Goal: Information Seeking & Learning: Find specific fact

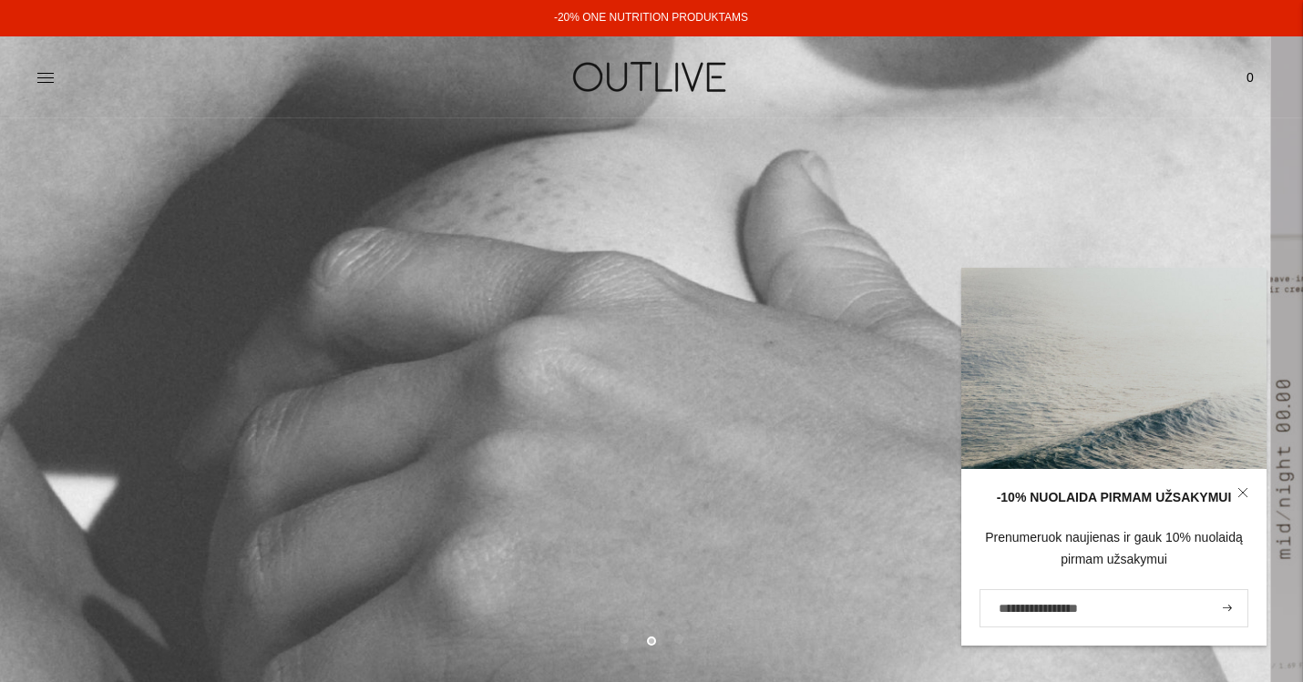
click at [141, 100] on div at bounding box center [241, 77] width 410 height 63
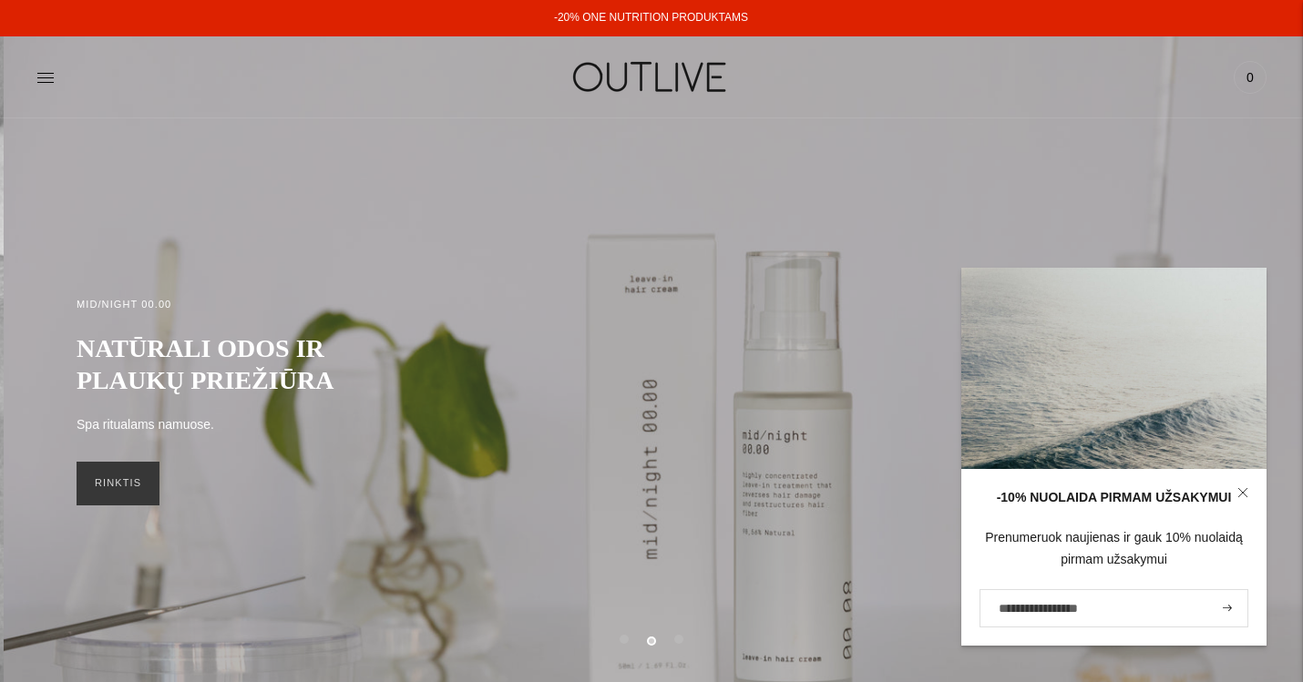
click at [1218, 97] on div "Paieška Išvalyti Prisijungti 0" at bounding box center [1061, 77] width 410 height 63
click at [32, 72] on div "PAGRINDINIS PAPILDAI Visi papildai Antioksidantai Dirbantiems ofise Ekologiška …" at bounding box center [651, 77] width 1303 height 63
click at [40, 78] on icon at bounding box center [45, 77] width 18 height 18
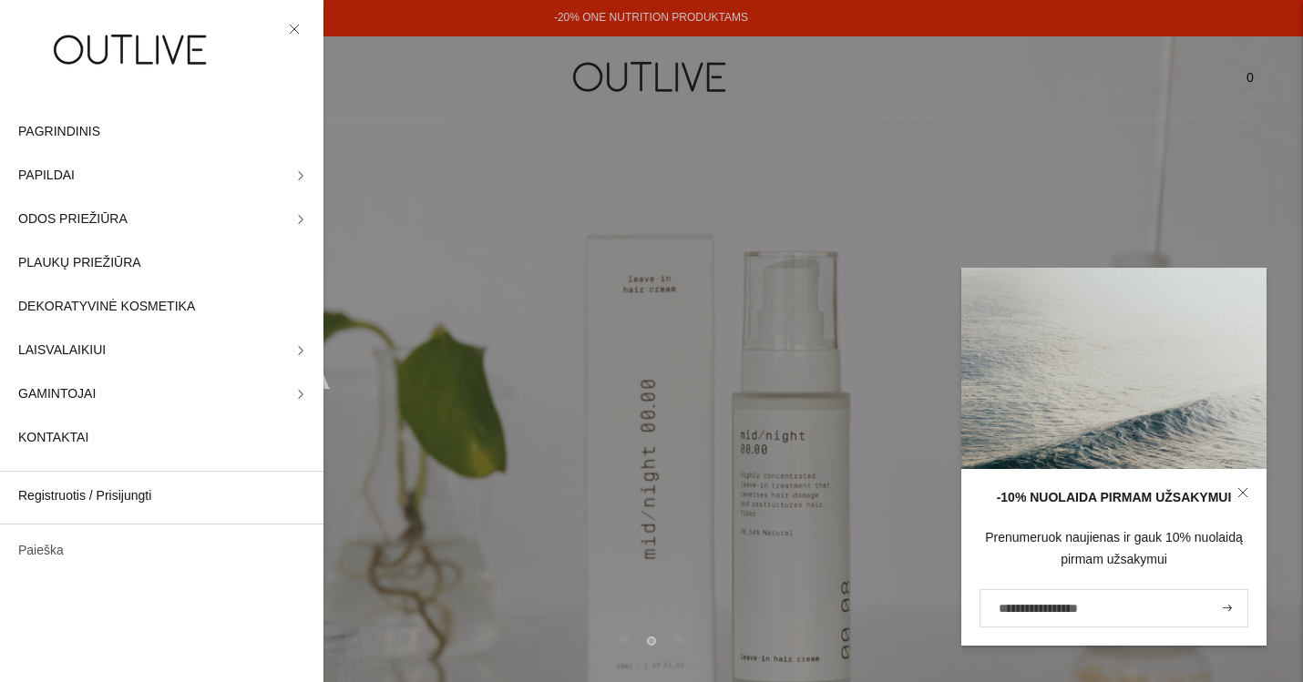
click at [52, 568] on link "Paieška" at bounding box center [161, 551] width 323 height 44
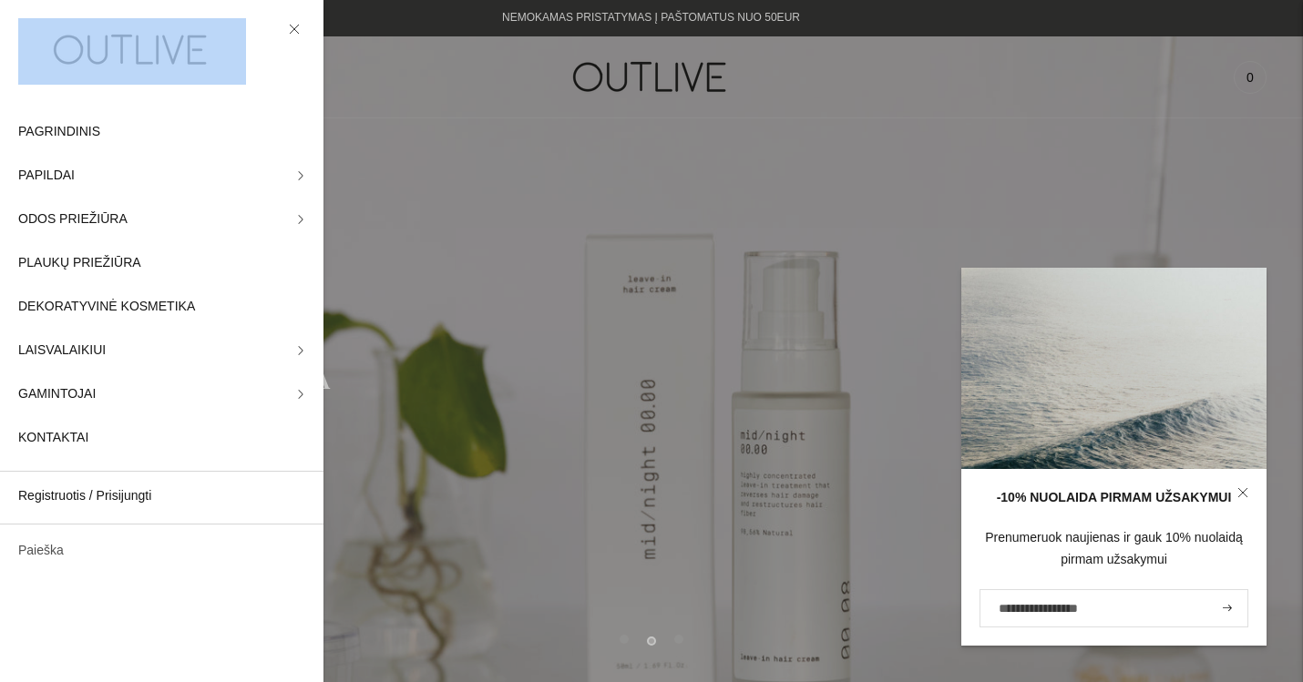
click at [0, 0] on form at bounding box center [0, 0] width 0 height 0
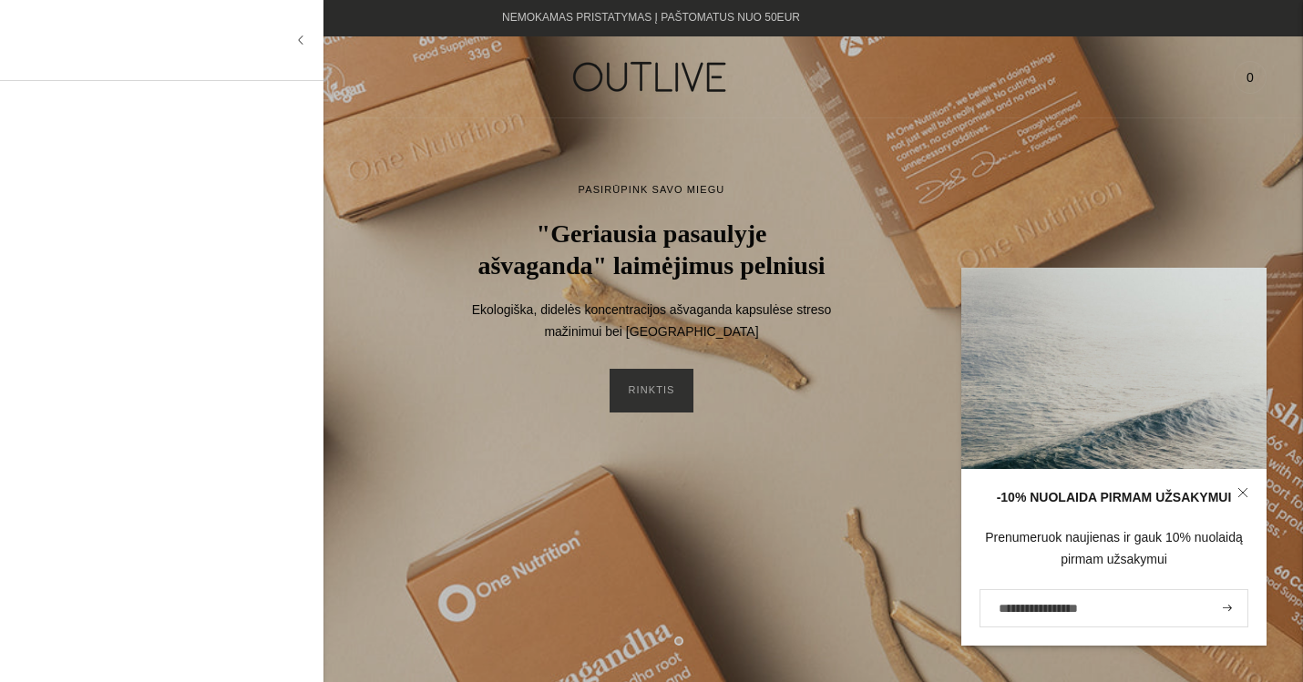
click at [100, 44] on input "text" at bounding box center [157, 40] width 278 height 44
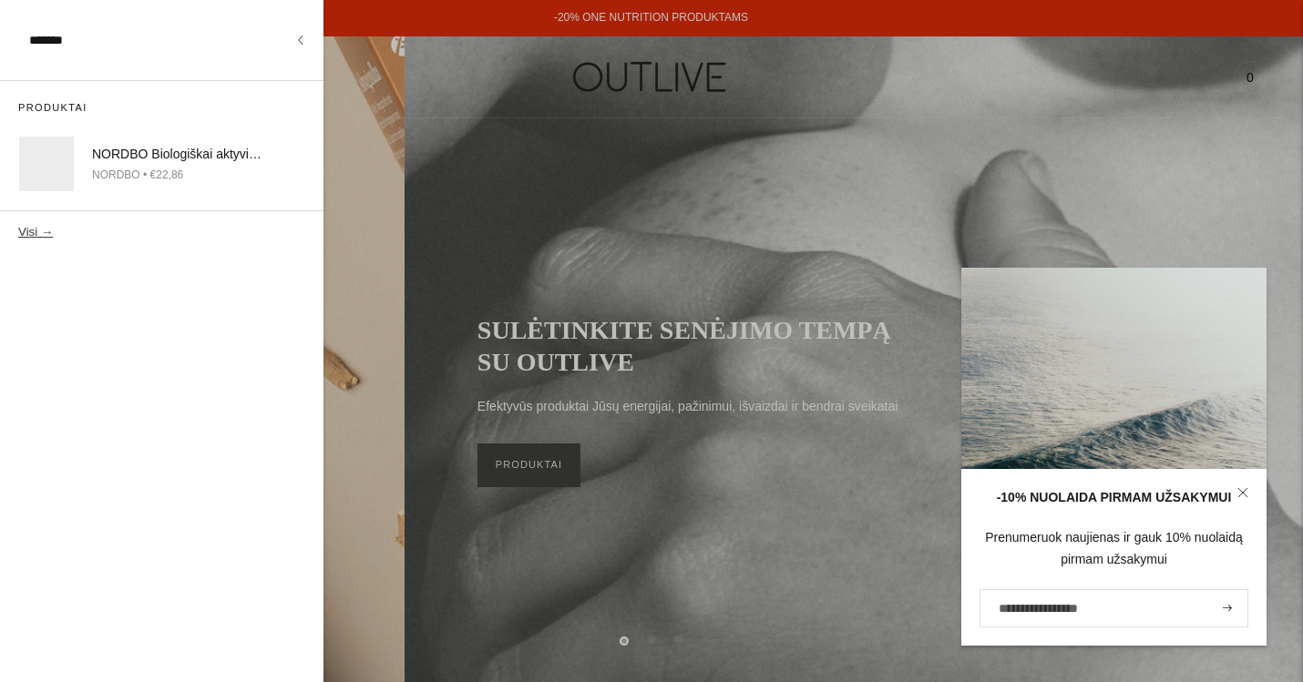
type input "*******"
click at [33, 230] on button "Visi →" at bounding box center [35, 232] width 35 height 14
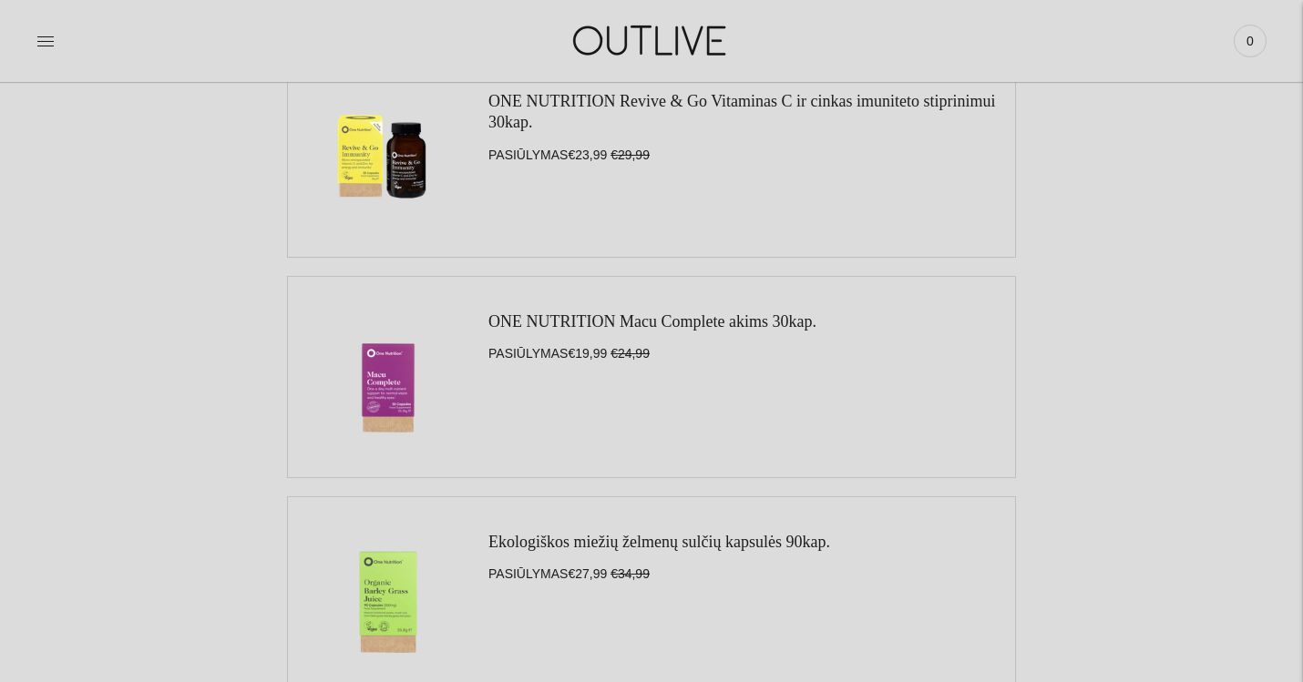
scroll to position [732, 0]
